Goal: Task Accomplishment & Management: Manage account settings

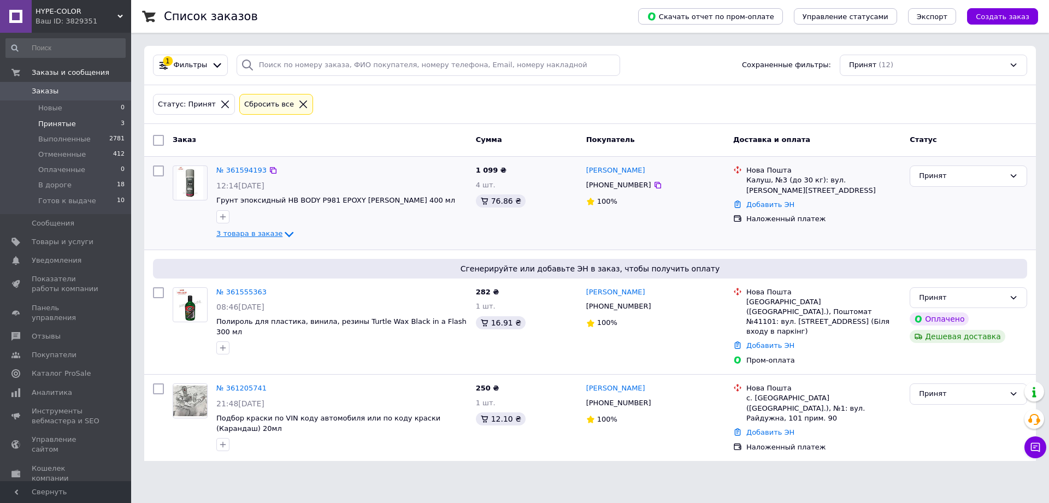
click at [260, 232] on span "3 товара в заказе" at bounding box center [249, 234] width 66 height 8
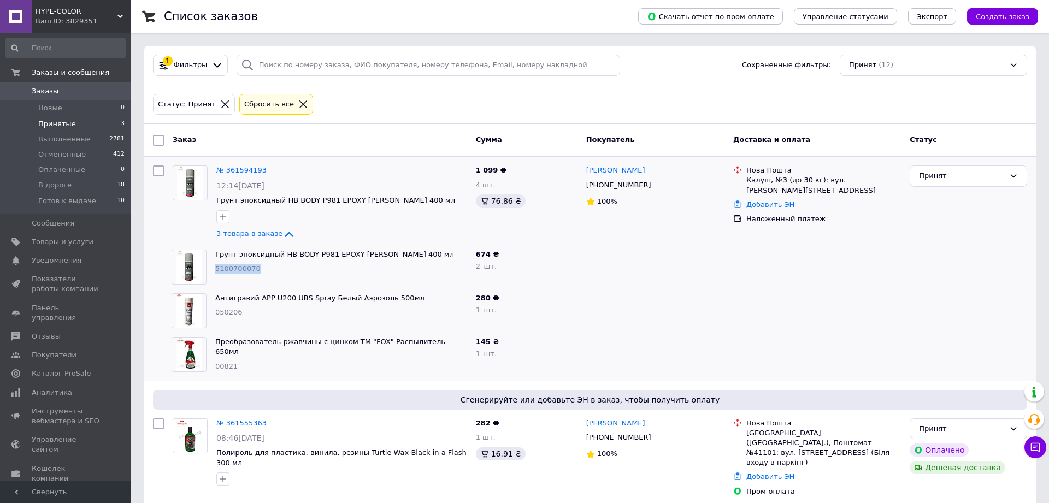
drag, startPoint x: 260, startPoint y: 267, endPoint x: 215, endPoint y: 271, distance: 45.0
click at [215, 271] on div "5100700070" at bounding box center [341, 269] width 252 height 10
copy span "5100700070"
click at [537, 273] on div "674 ₴ 2   шт." at bounding box center [527, 267] width 110 height 44
click at [1034, 448] on icon at bounding box center [1035, 447] width 9 height 9
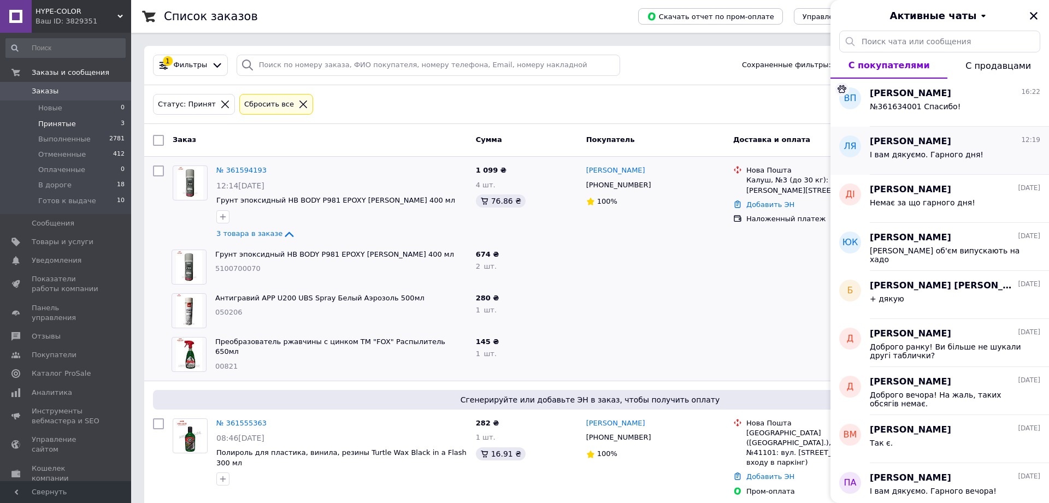
click at [989, 139] on div "[PERSON_NAME] 12:19" at bounding box center [955, 142] width 171 height 13
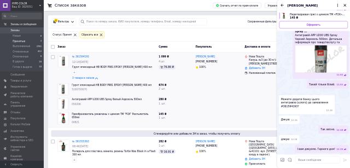
scroll to position [1214, 0]
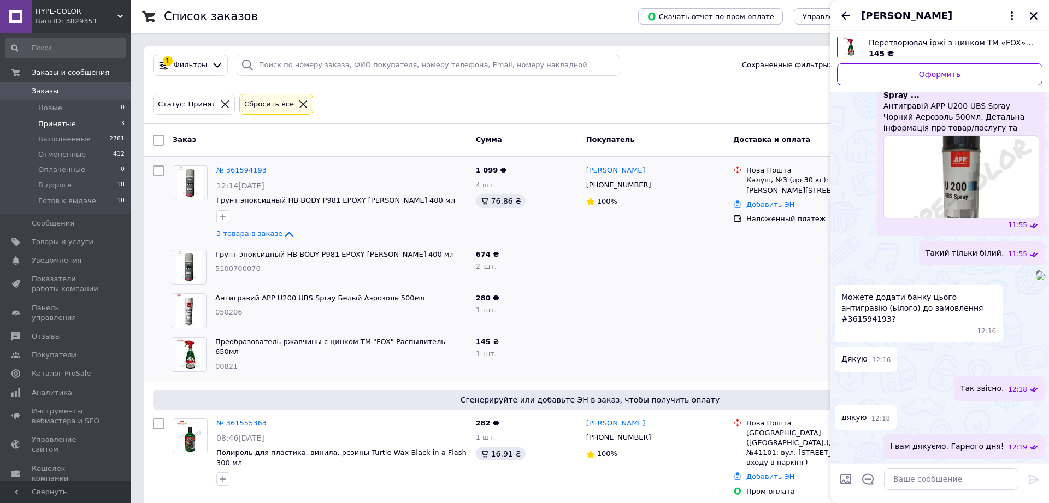
click at [1034, 15] on icon "Закрыть" at bounding box center [1034, 16] width 10 height 10
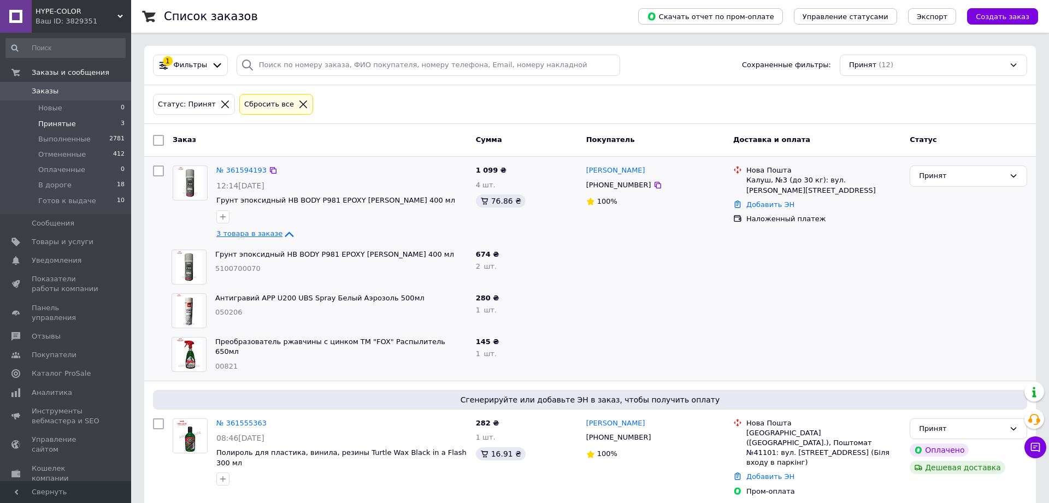
click at [246, 234] on span "3 товара в заказе" at bounding box center [249, 234] width 66 height 8
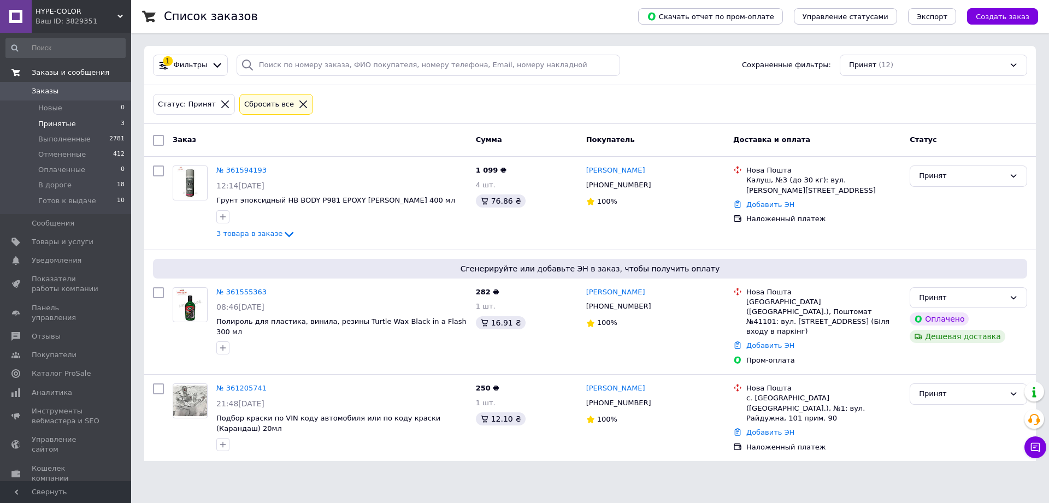
click at [86, 73] on span "Заказы и сообщения" at bounding box center [71, 73] width 78 height 10
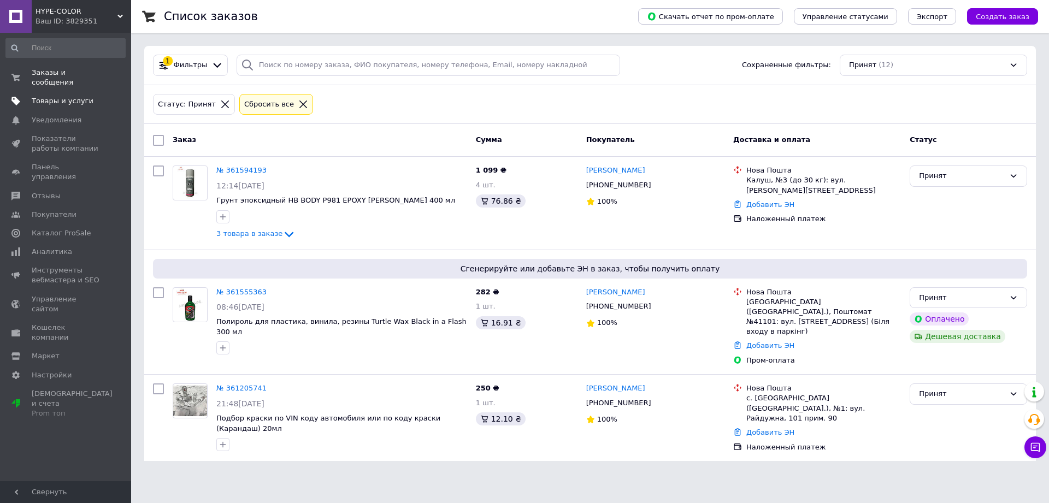
click at [81, 96] on span "Товары и услуги" at bounding box center [63, 101] width 62 height 10
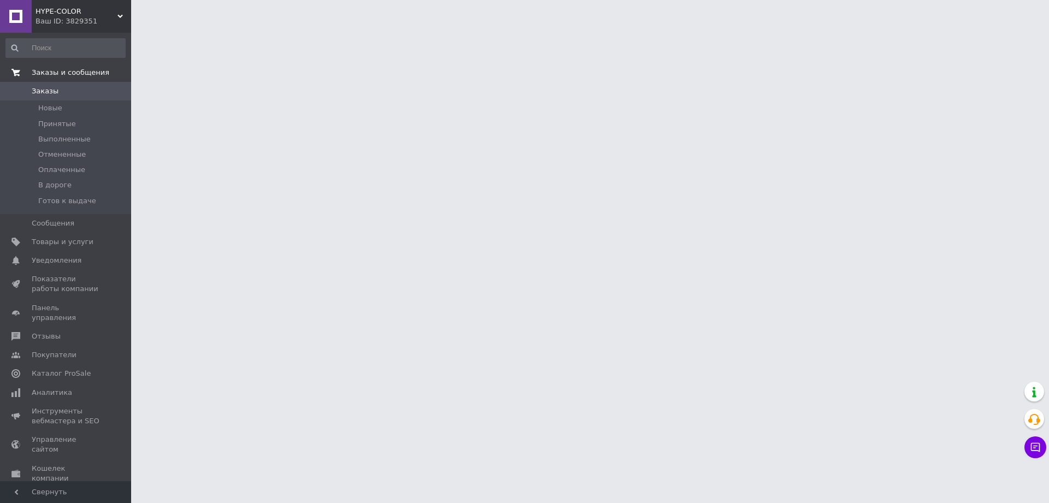
click at [98, 74] on span "Заказы и сообщения" at bounding box center [71, 73] width 78 height 10
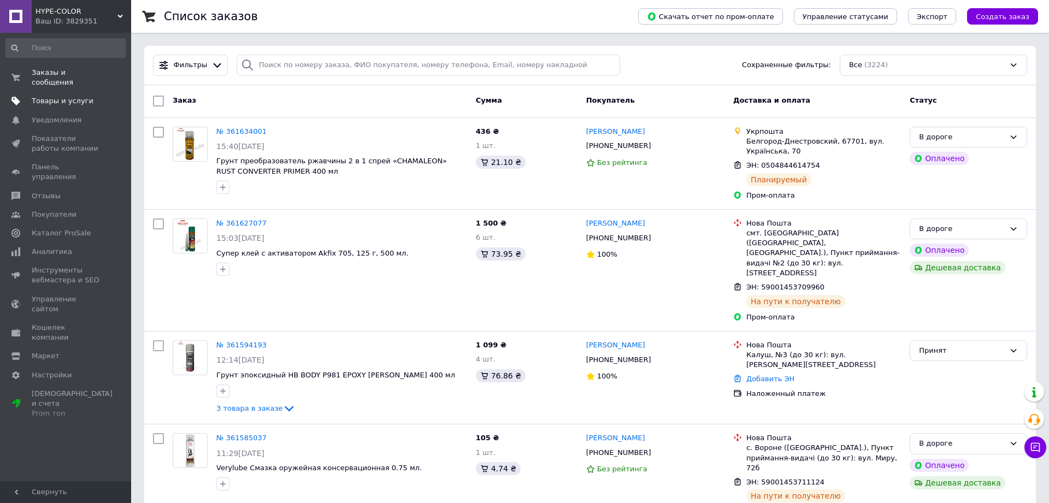
click at [80, 96] on span "Товары и услуги" at bounding box center [63, 101] width 62 height 10
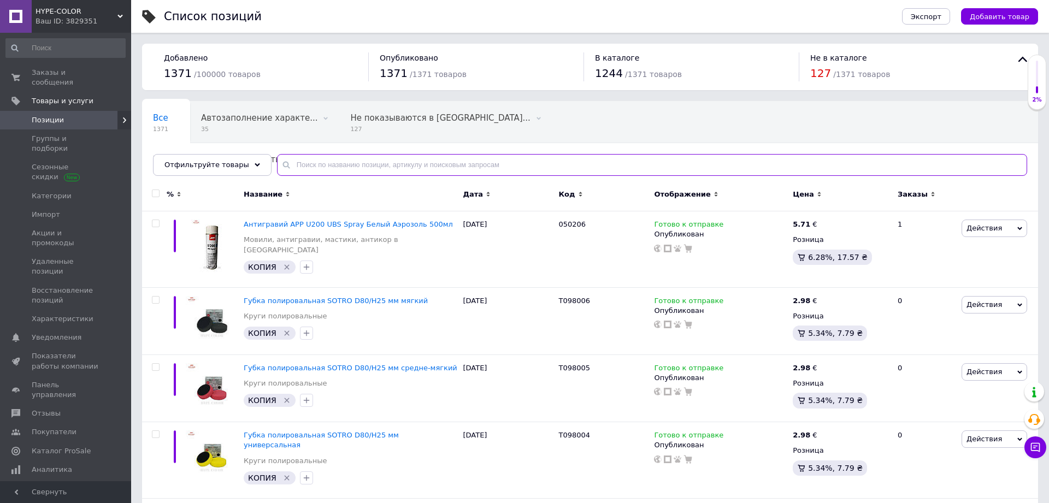
click at [344, 161] on input "text" at bounding box center [652, 165] width 750 height 22
paste input "5100700070"
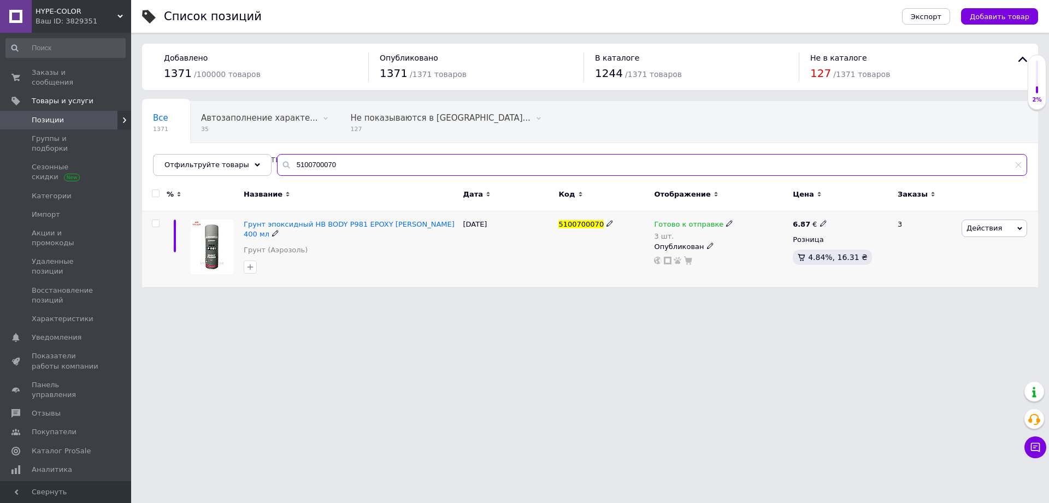
type input "5100700070"
click at [726, 224] on icon at bounding box center [729, 223] width 7 height 7
click at [753, 253] on li "Нет в наличии" at bounding box center [786, 253] width 104 height 15
click at [620, 298] on html "HYPE-COLOR Ваш ID: 3829351 Сайт HYPE-COLOR Кабинет покупателя Проверить состоян…" at bounding box center [524, 149] width 1049 height 298
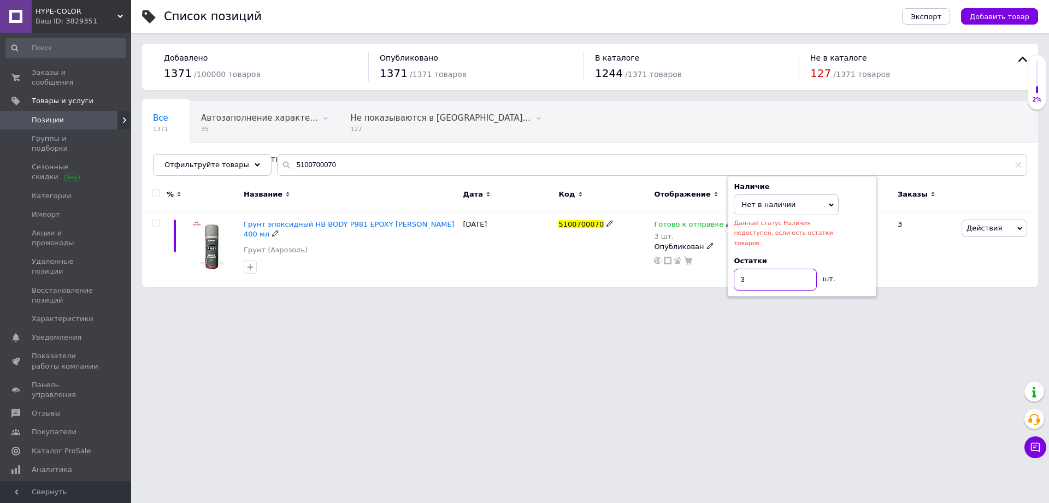
drag, startPoint x: 747, startPoint y: 274, endPoint x: 720, endPoint y: 291, distance: 31.7
click at [734, 278] on input "3" at bounding box center [775, 280] width 83 height 22
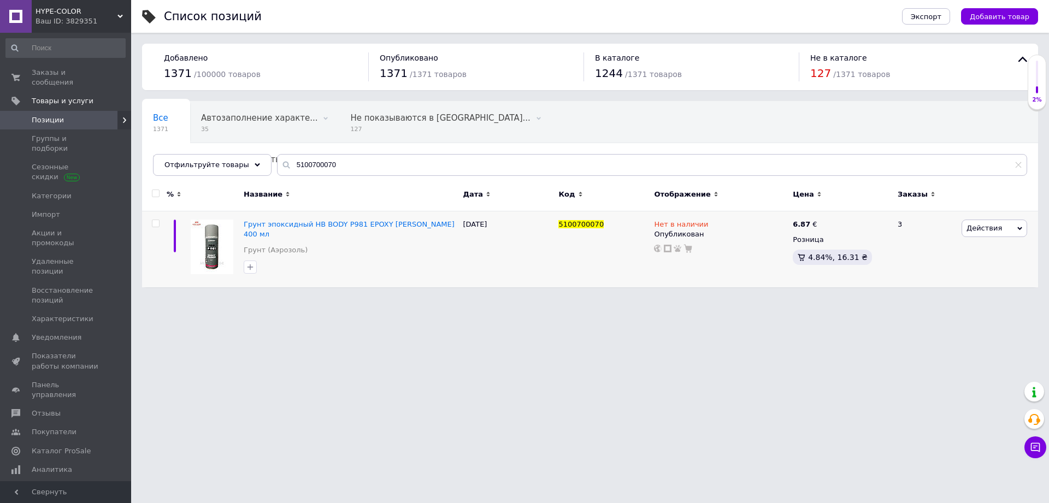
click at [609, 278] on div "5100700070" at bounding box center [604, 249] width 96 height 76
click at [350, 274] on div at bounding box center [351, 266] width 218 height 17
click at [70, 115] on span "Позиции" at bounding box center [66, 120] width 69 height 10
